Goal: Go to known website: Go to known website

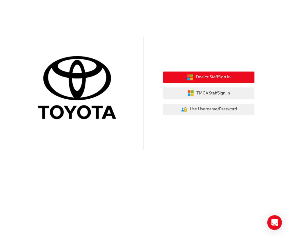
click at [220, 77] on span "Dealer Staff Sign In" at bounding box center [213, 77] width 35 height 7
